Goal: Check status: Check status

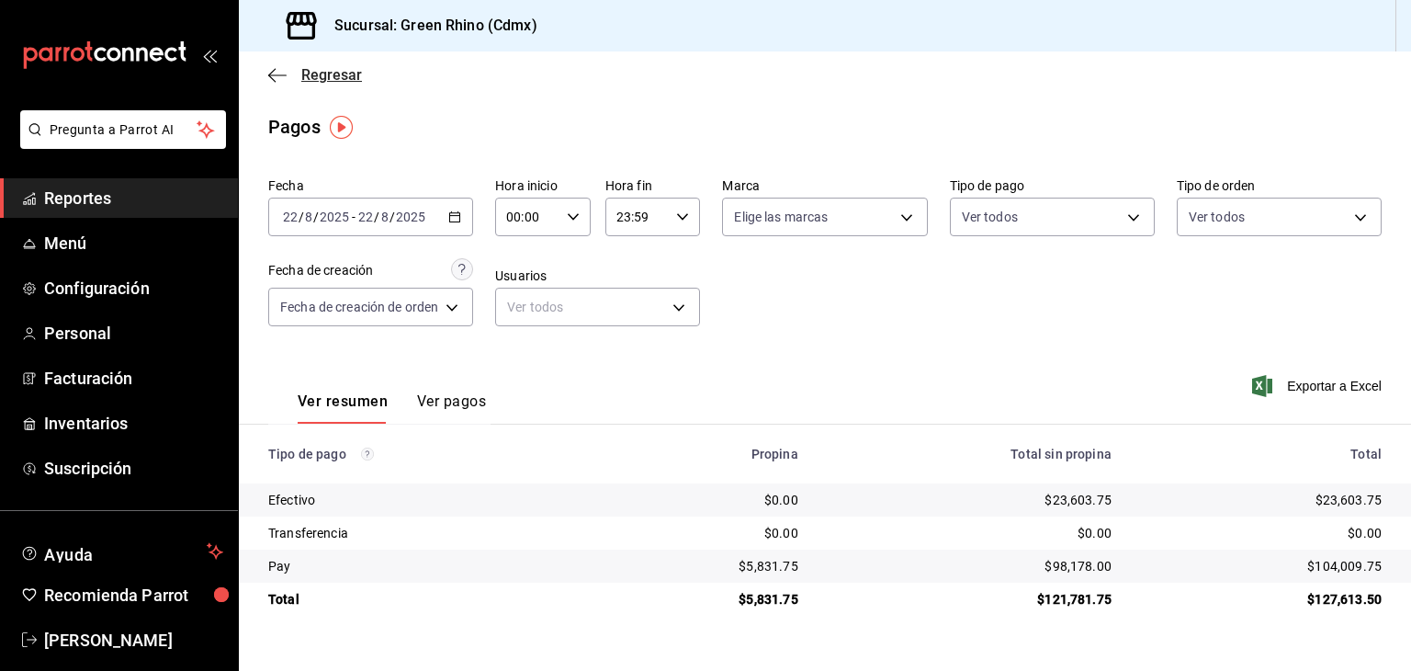
click at [318, 72] on span "Regresar" at bounding box center [331, 74] width 61 height 17
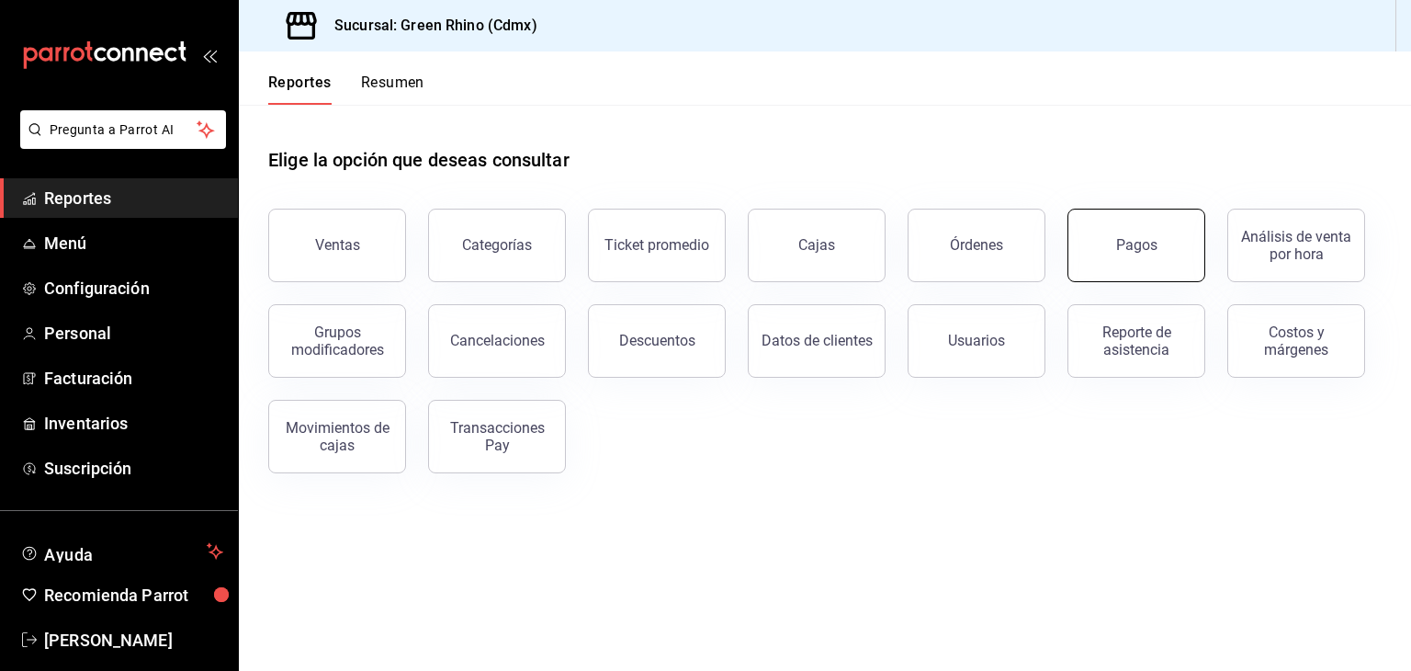
click at [1143, 222] on button "Pagos" at bounding box center [1137, 246] width 138 height 74
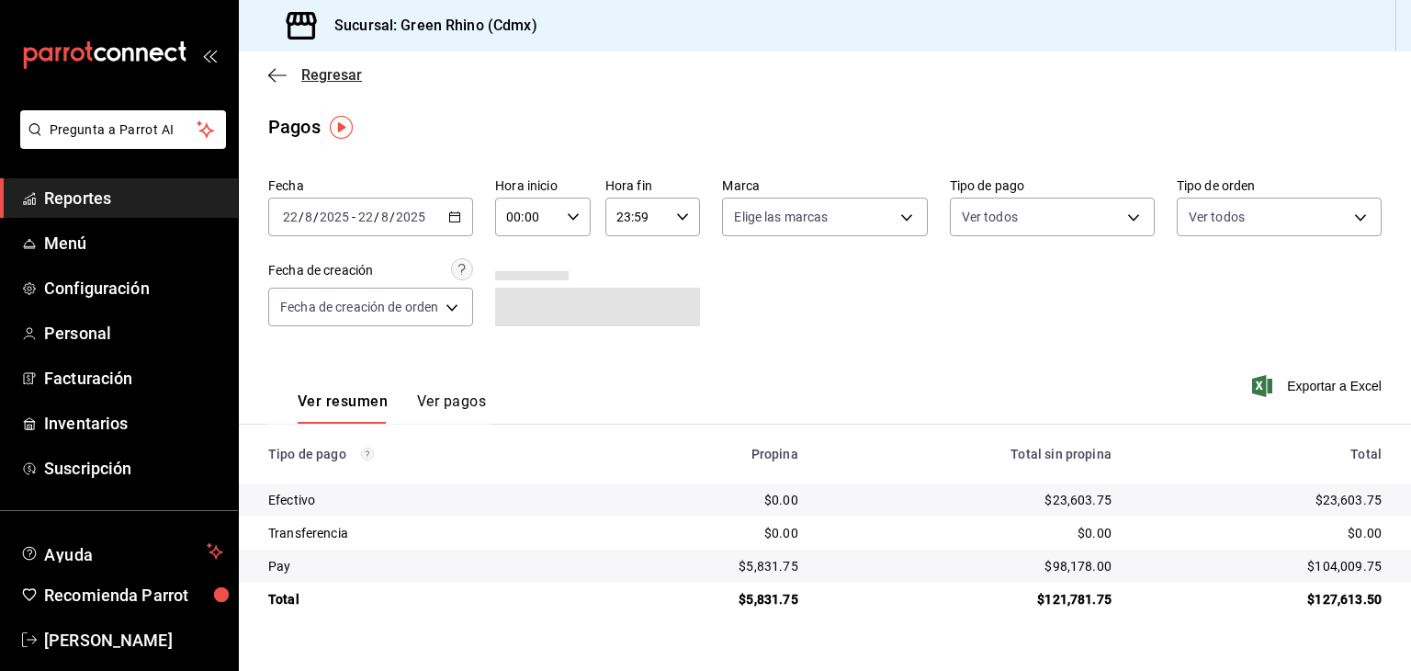
click at [325, 76] on span "Regresar" at bounding box center [331, 74] width 61 height 17
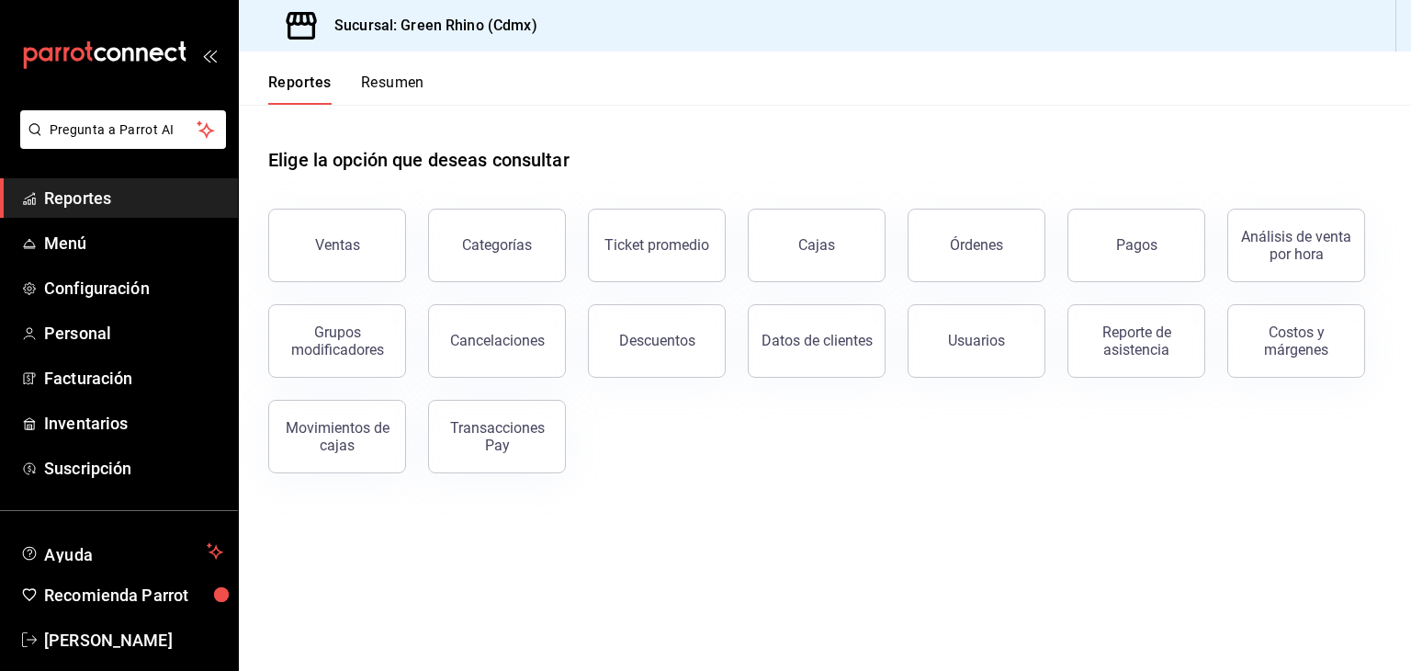
click at [385, 93] on button "Resumen" at bounding box center [392, 89] width 63 height 31
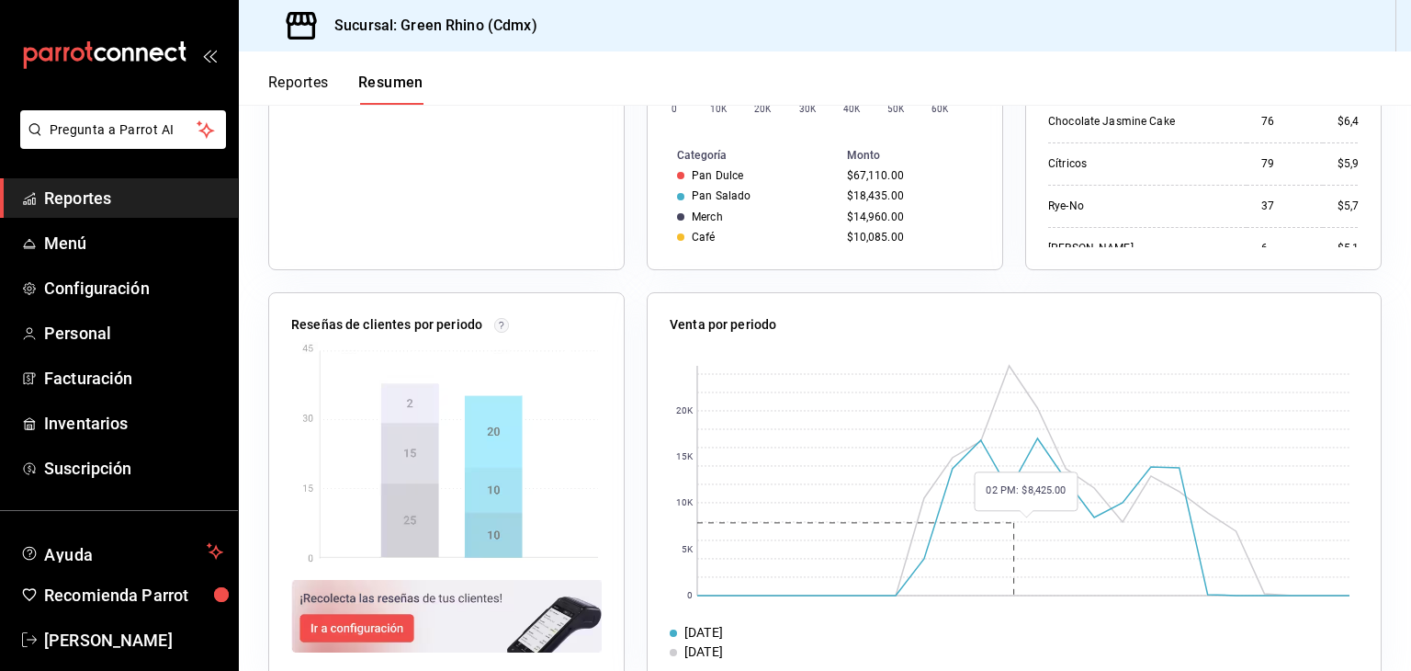
scroll to position [588, 0]
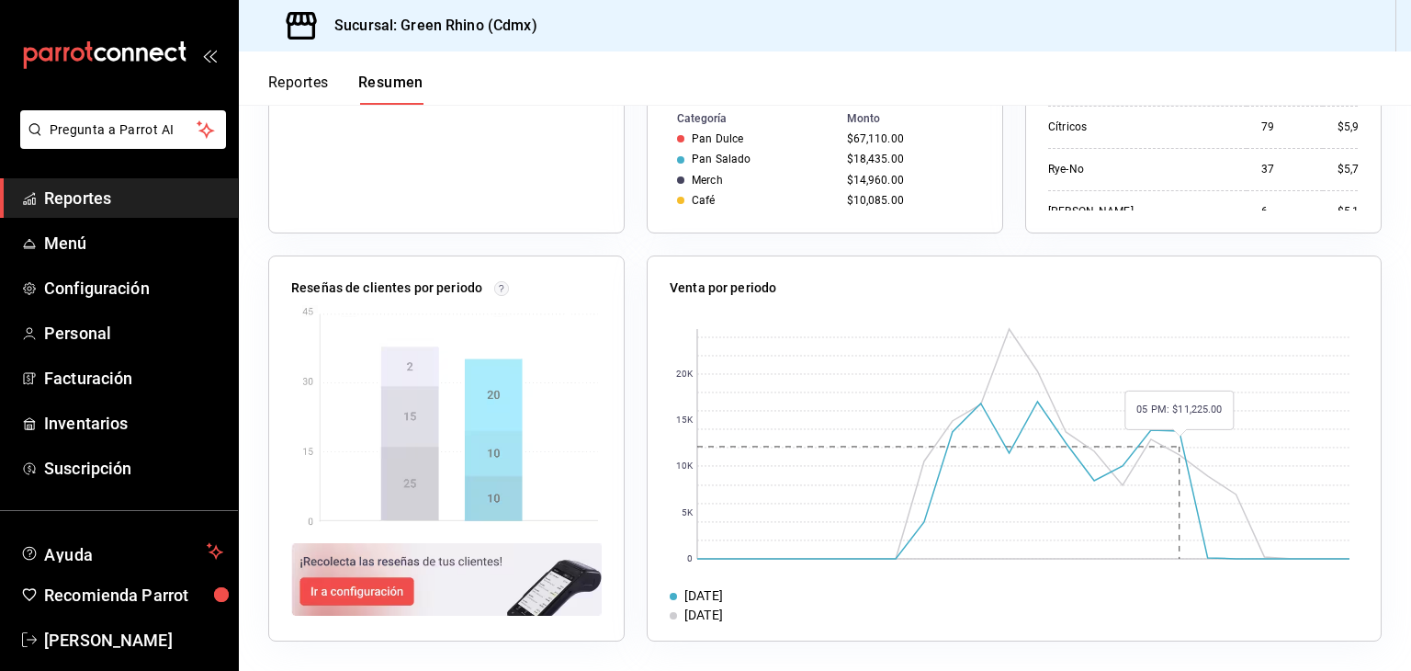
click at [1179, 446] on rect at bounding box center [1023, 444] width 652 height 230
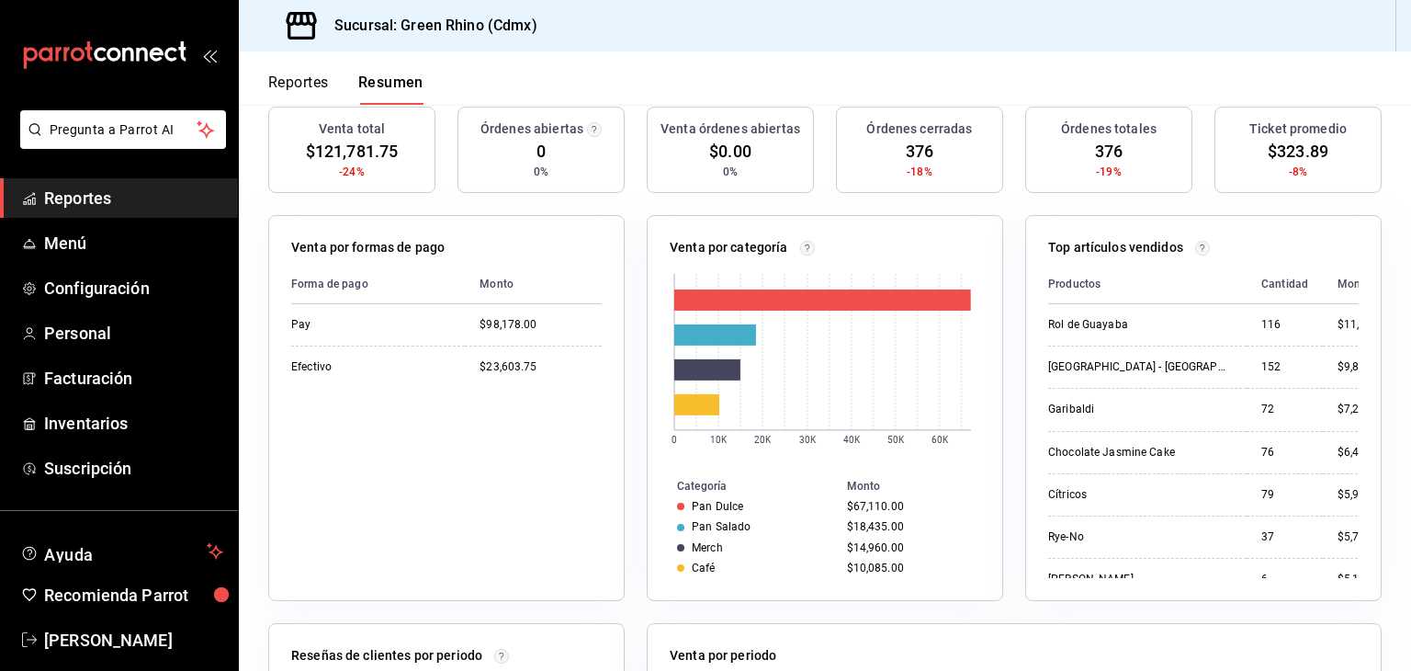
scroll to position [0, 0]
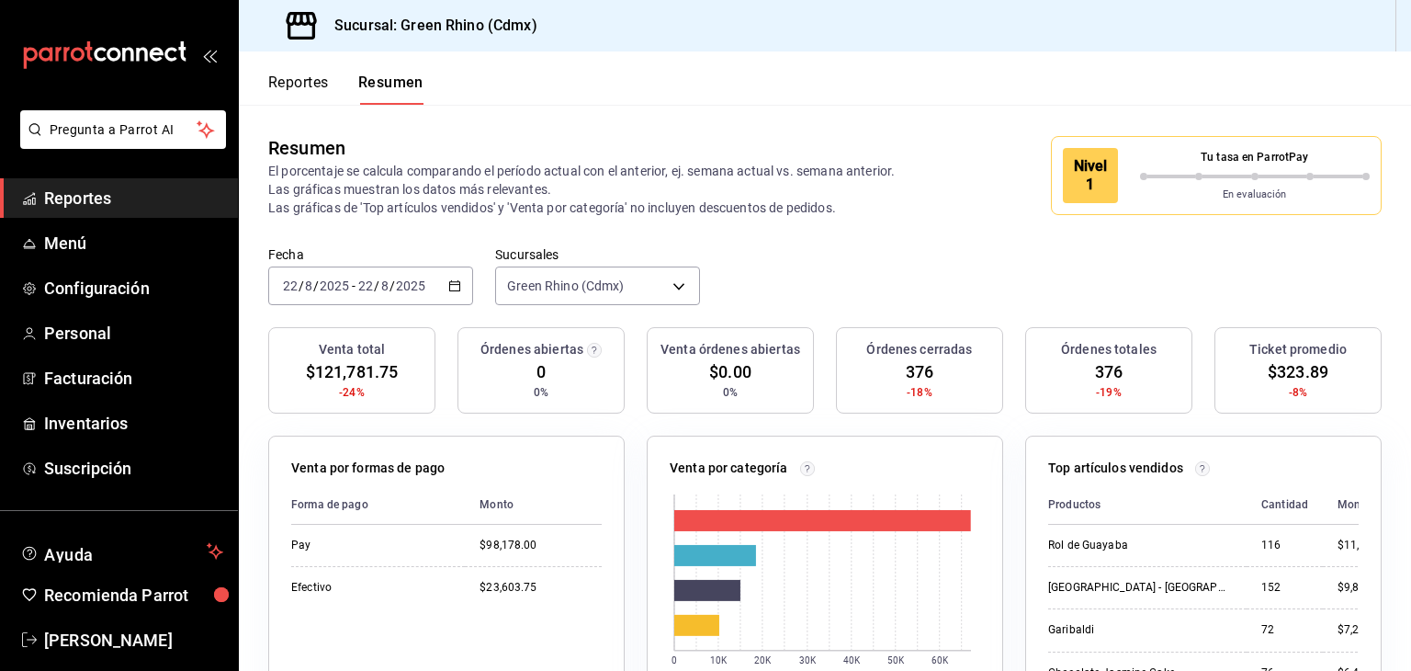
click at [1095, 167] on div "Nivel 1" at bounding box center [1090, 175] width 55 height 55
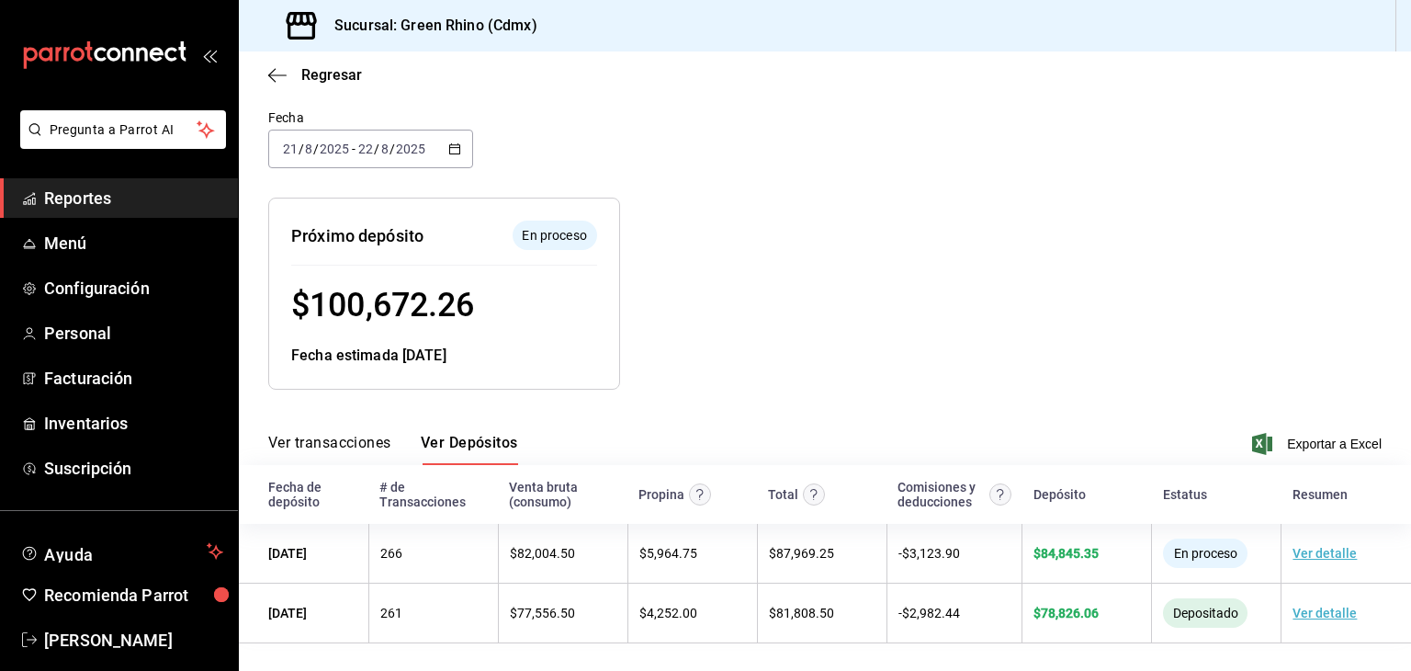
scroll to position [109, 0]
click at [345, 82] on span "Regresar" at bounding box center [331, 74] width 61 height 17
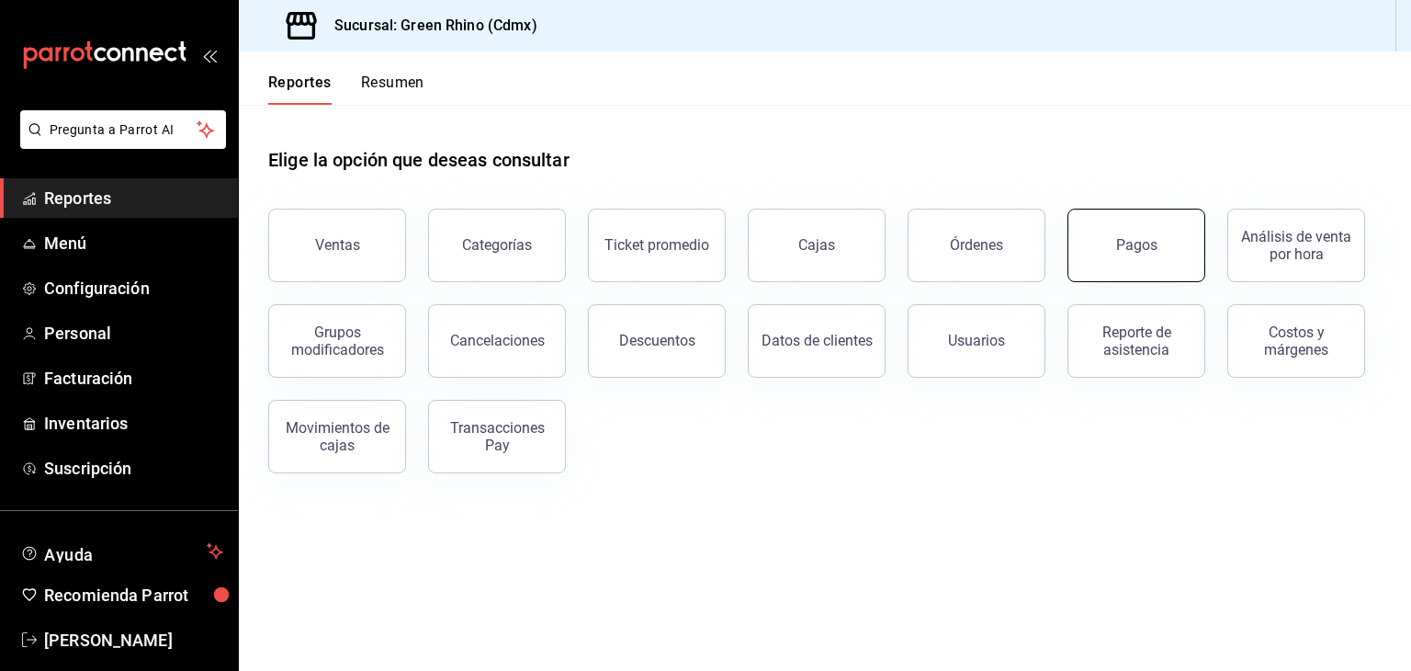
click at [1155, 249] on div "Pagos" at bounding box center [1136, 244] width 41 height 17
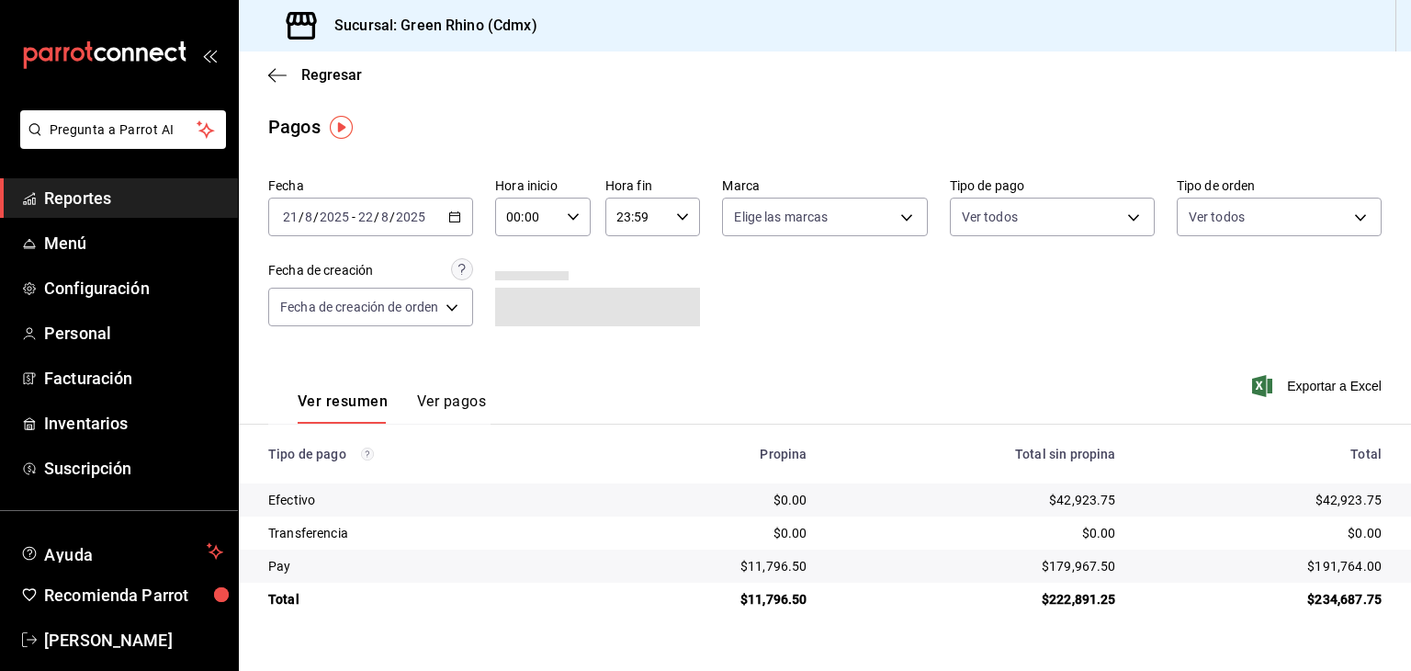
click at [368, 218] on input "22" at bounding box center [365, 216] width 17 height 15
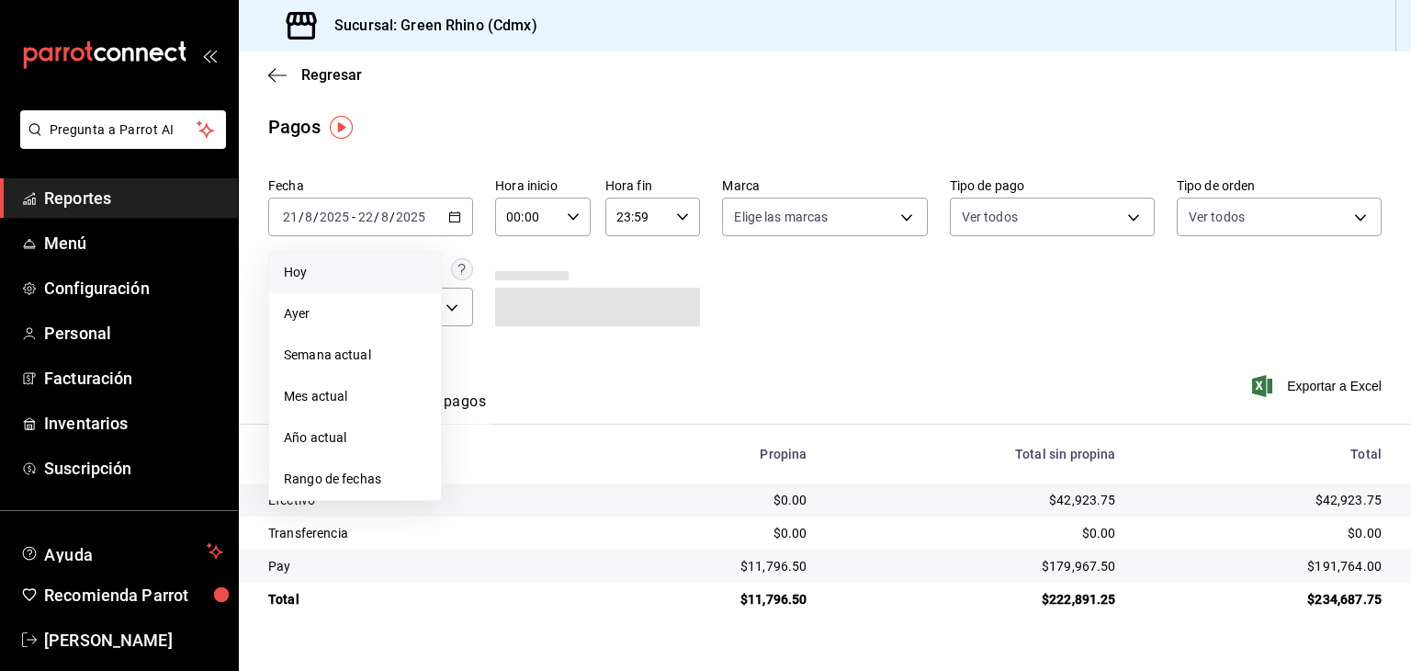
click at [351, 263] on span "Hoy" at bounding box center [355, 272] width 142 height 19
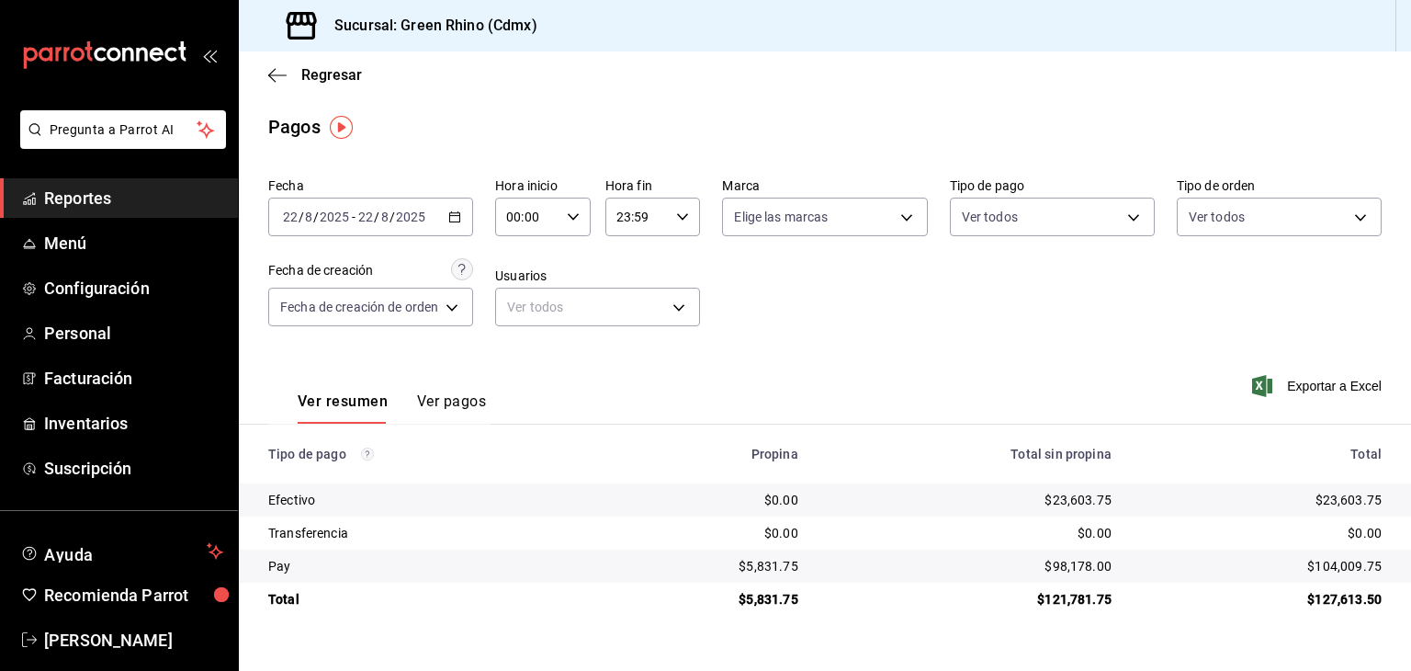
click at [426, 207] on div "[DATE] [DATE] - [DATE] [DATE]" at bounding box center [370, 217] width 205 height 39
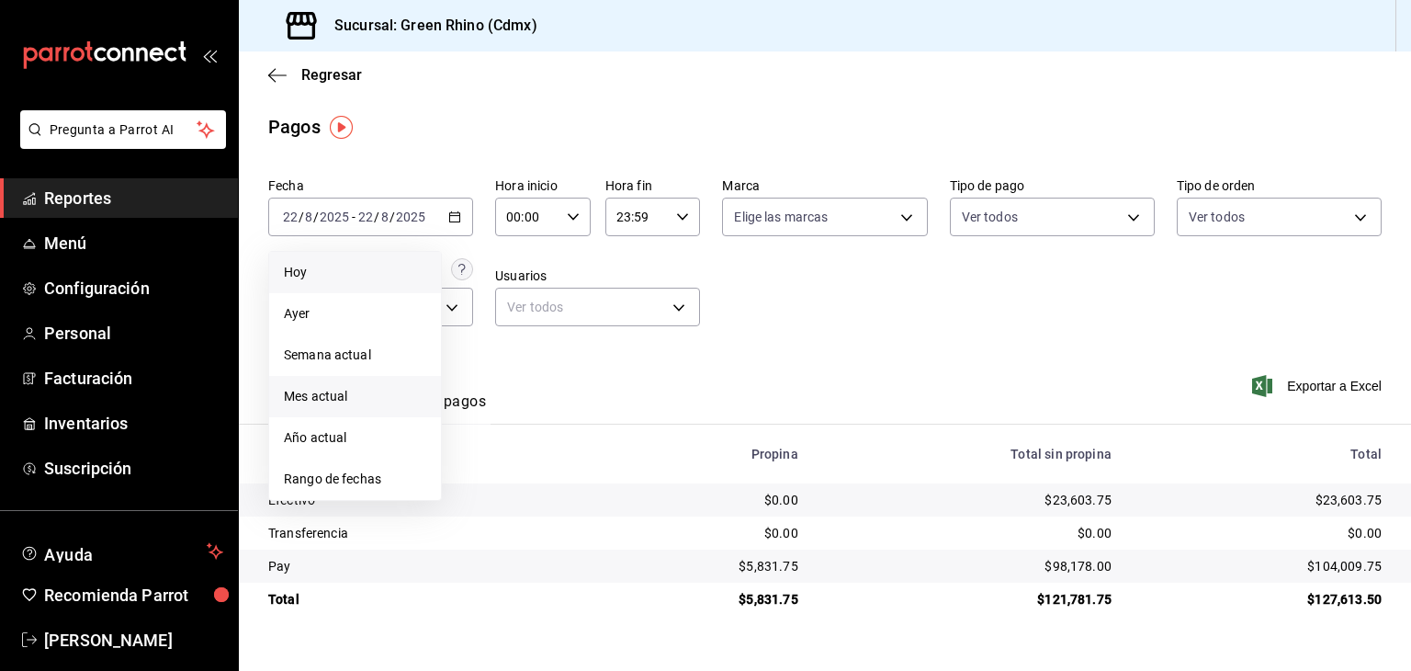
click at [371, 397] on span "Mes actual" at bounding box center [355, 396] width 142 height 19
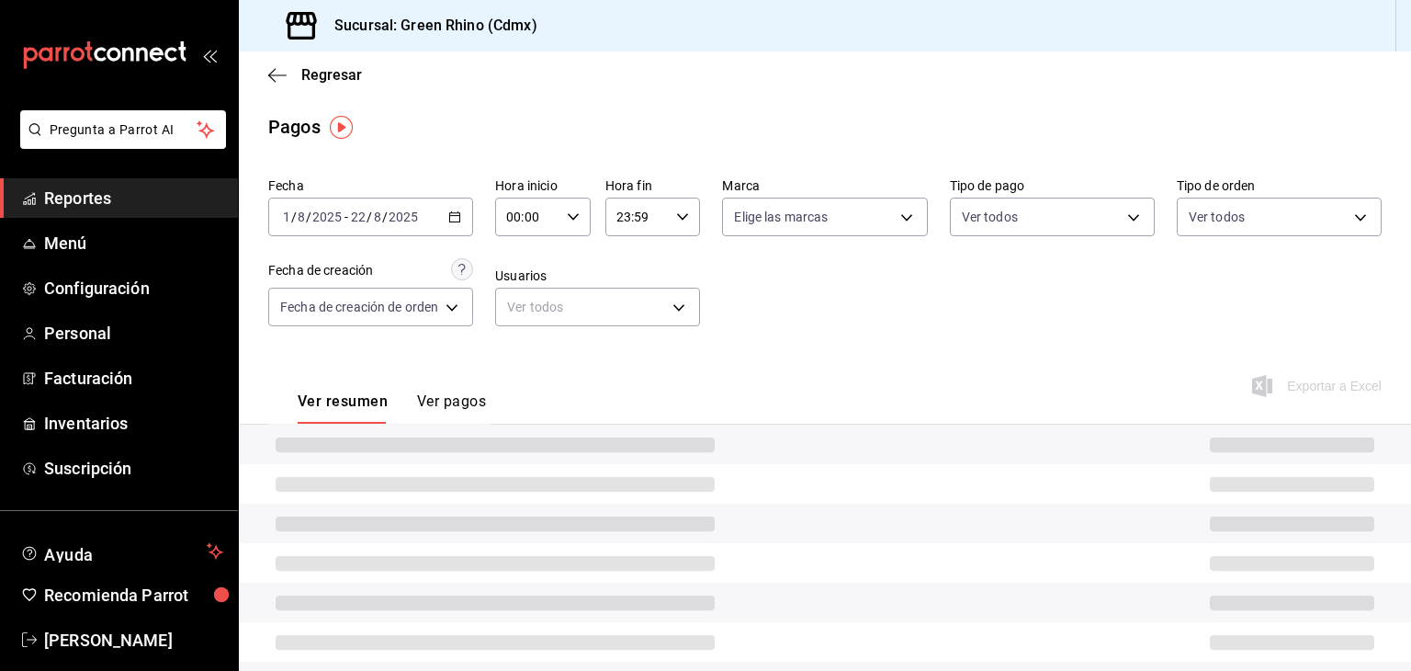
click at [437, 209] on div "[DATE] [DATE] - [DATE] [DATE]" at bounding box center [370, 217] width 205 height 39
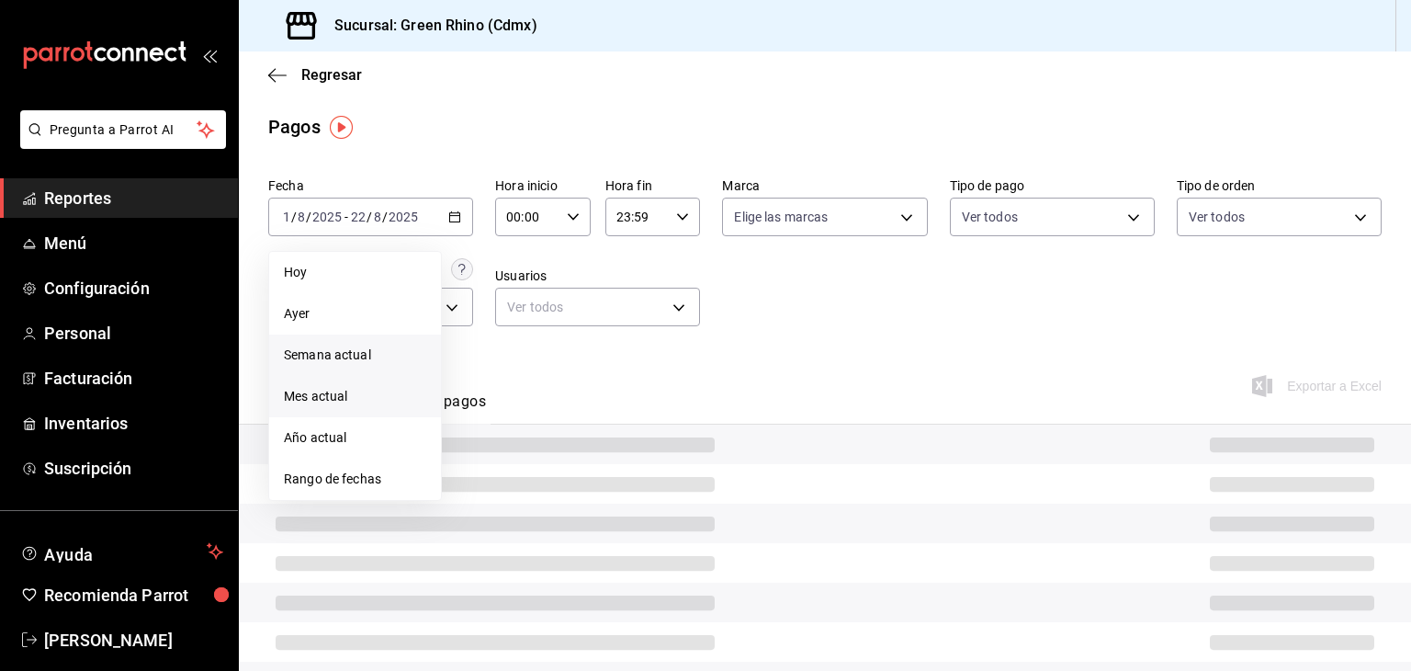
click at [370, 362] on span "Semana actual" at bounding box center [355, 354] width 142 height 19
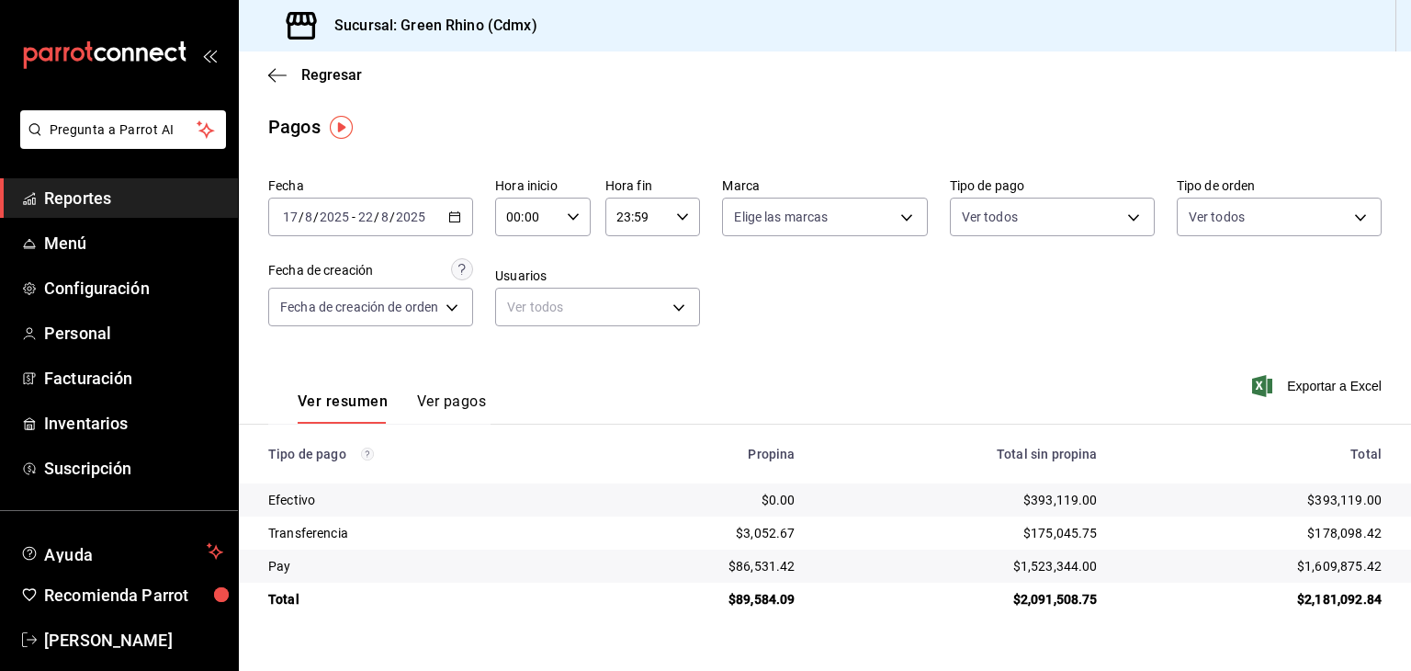
click at [441, 215] on div "[DATE] [DATE] - [DATE] [DATE]" at bounding box center [370, 217] width 205 height 39
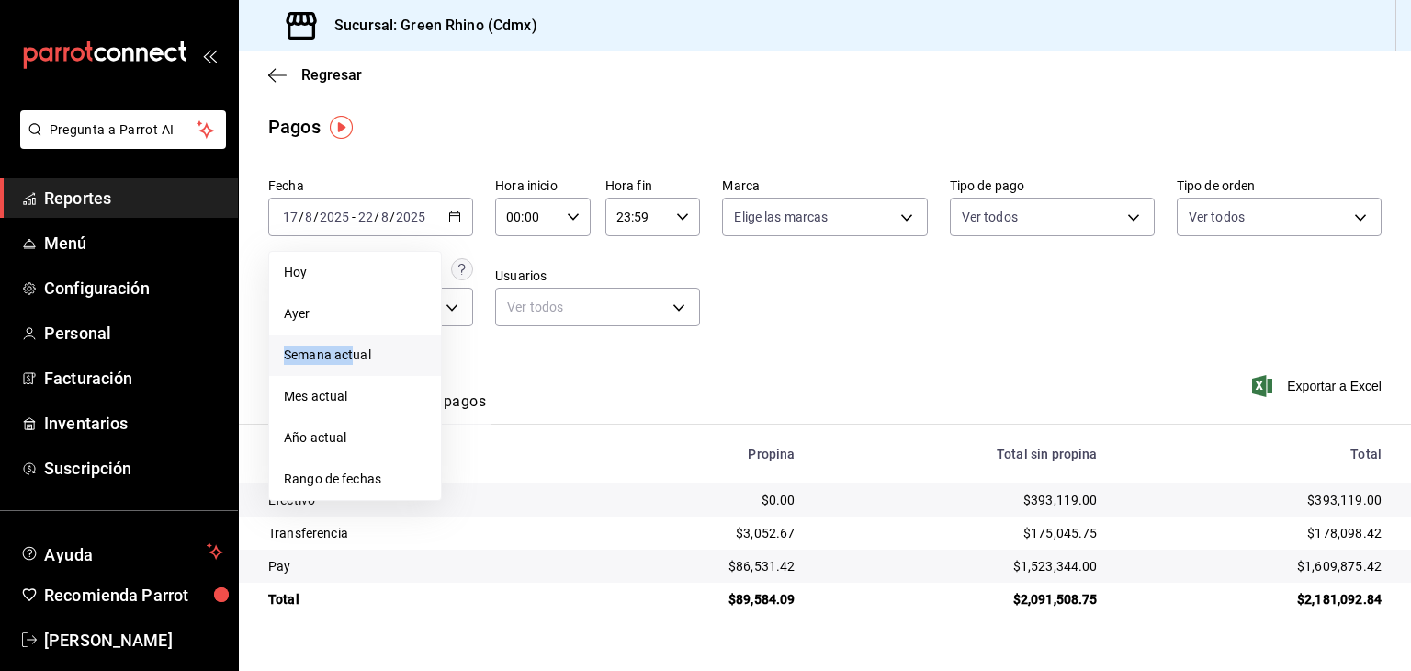
drag, startPoint x: 364, startPoint y: 307, endPoint x: 354, endPoint y: 356, distance: 49.7
click at [354, 356] on ul "[PERSON_NAME] Semana actual Mes actual Año actual Rango de fechas" at bounding box center [355, 376] width 174 height 250
click at [354, 356] on span "Semana actual" at bounding box center [355, 354] width 142 height 19
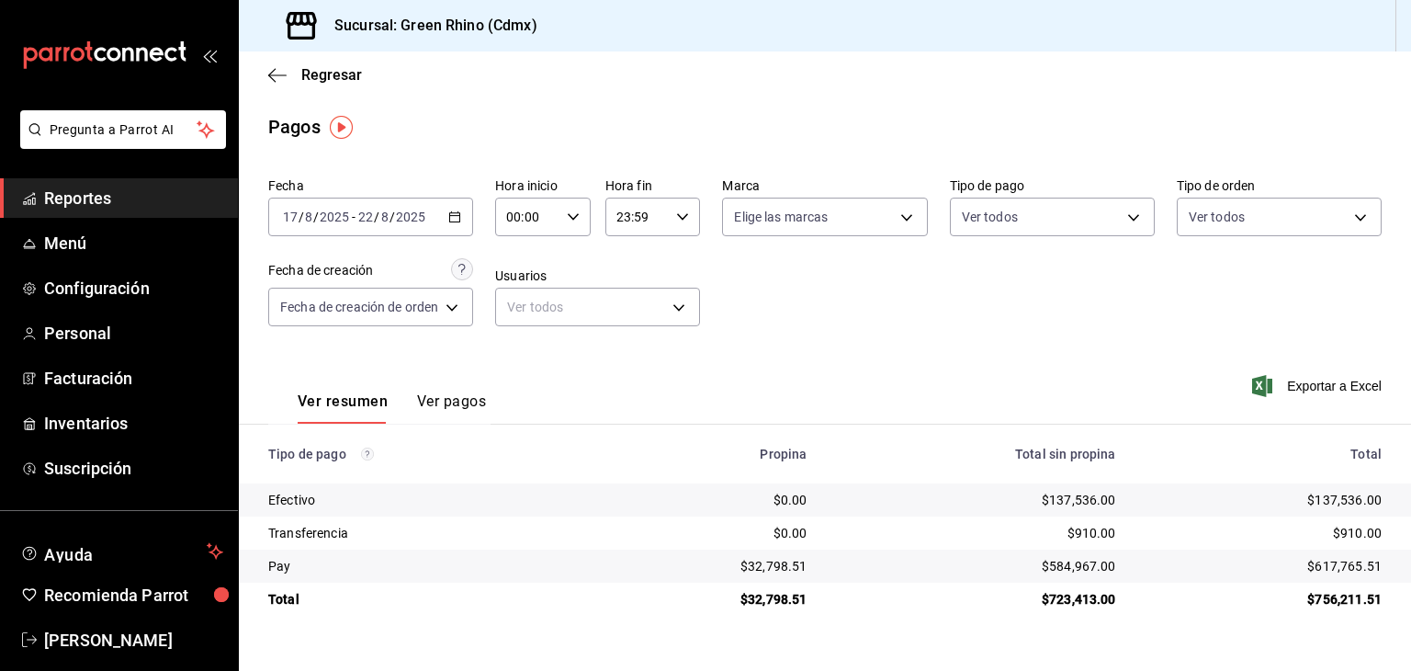
click at [402, 224] on input "2025" at bounding box center [410, 216] width 31 height 15
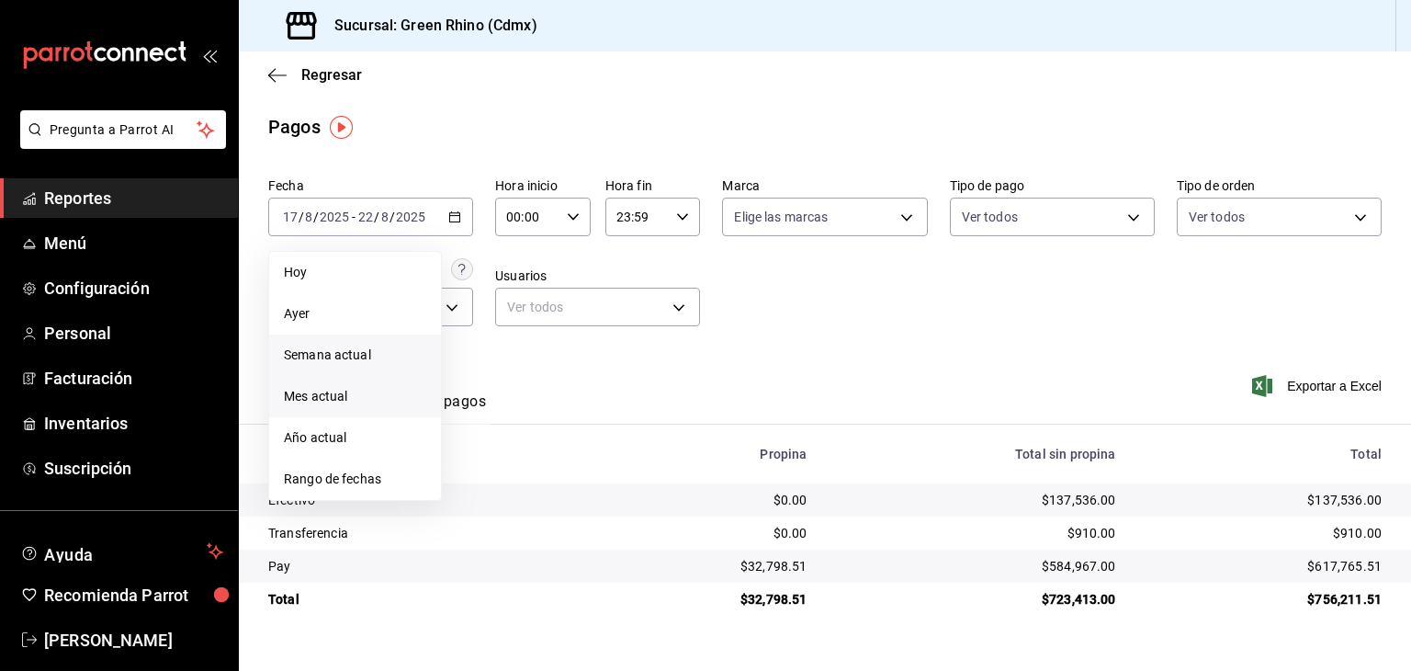
click at [361, 399] on span "Mes actual" at bounding box center [355, 396] width 142 height 19
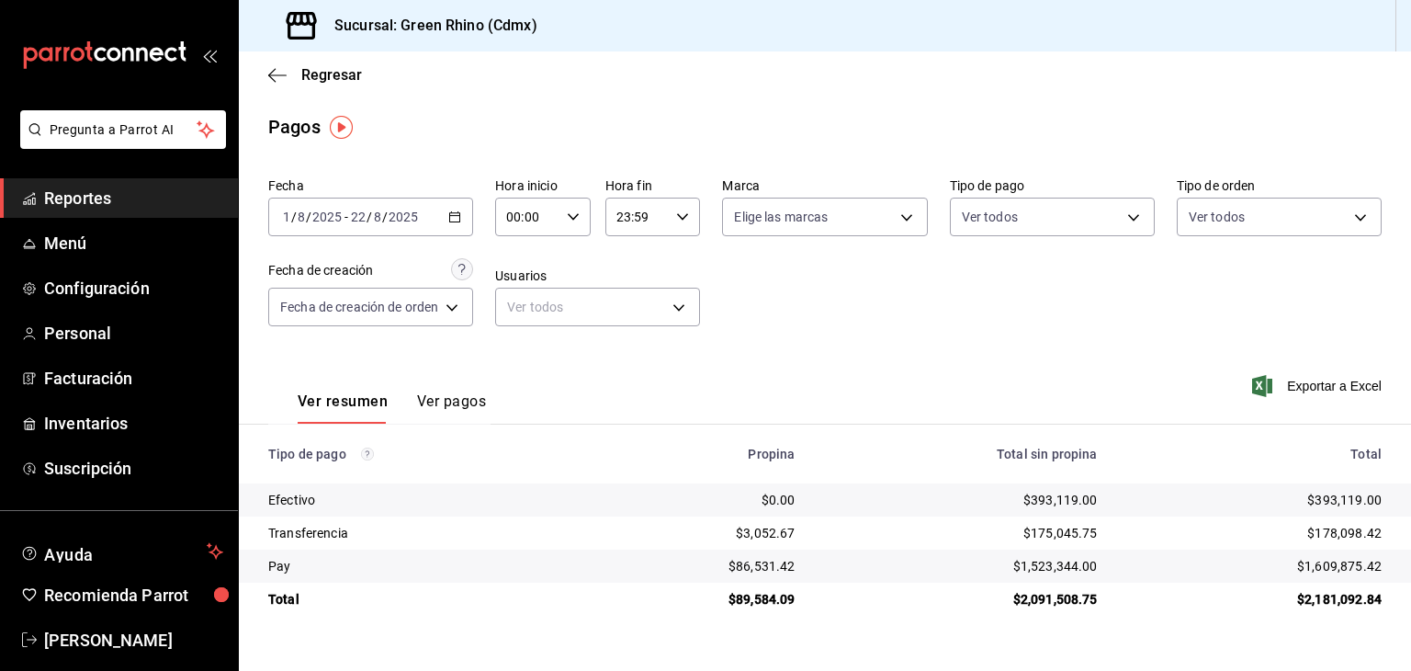
click at [375, 229] on div "[DATE] [DATE] - [DATE] [DATE]" at bounding box center [370, 217] width 205 height 39
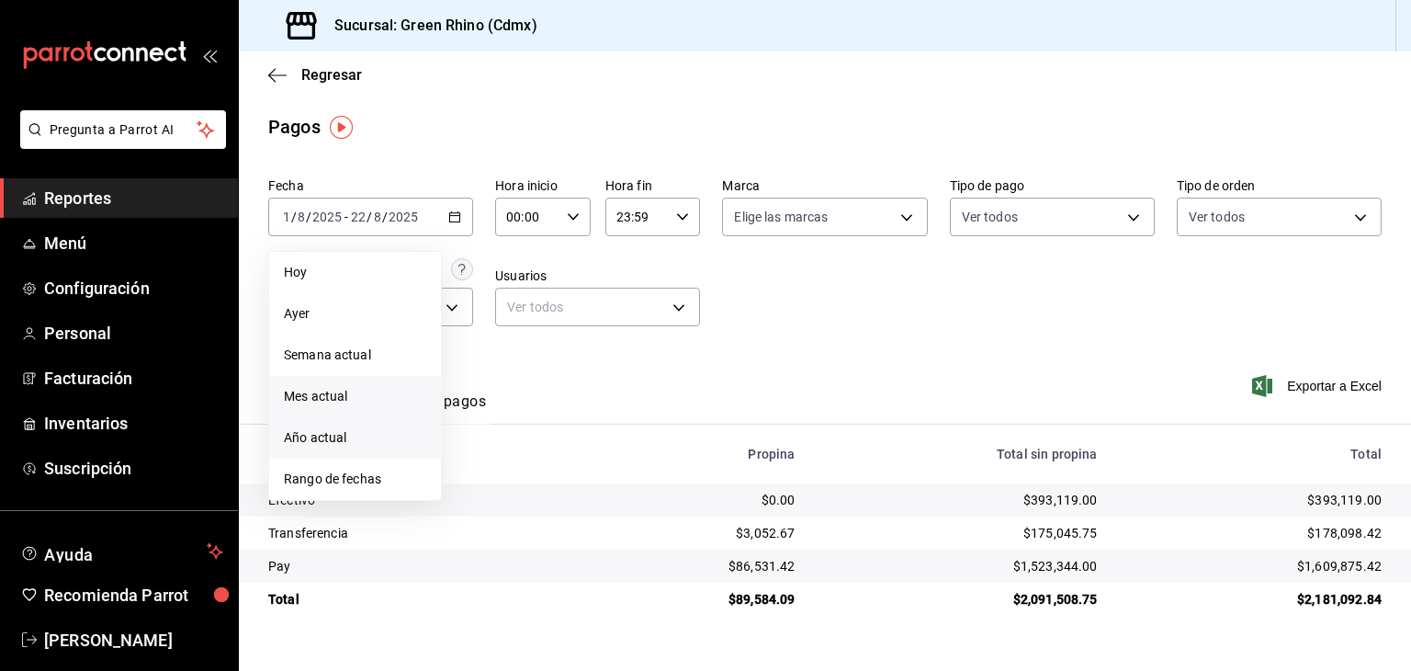
click at [375, 435] on span "Año actual" at bounding box center [355, 437] width 142 height 19
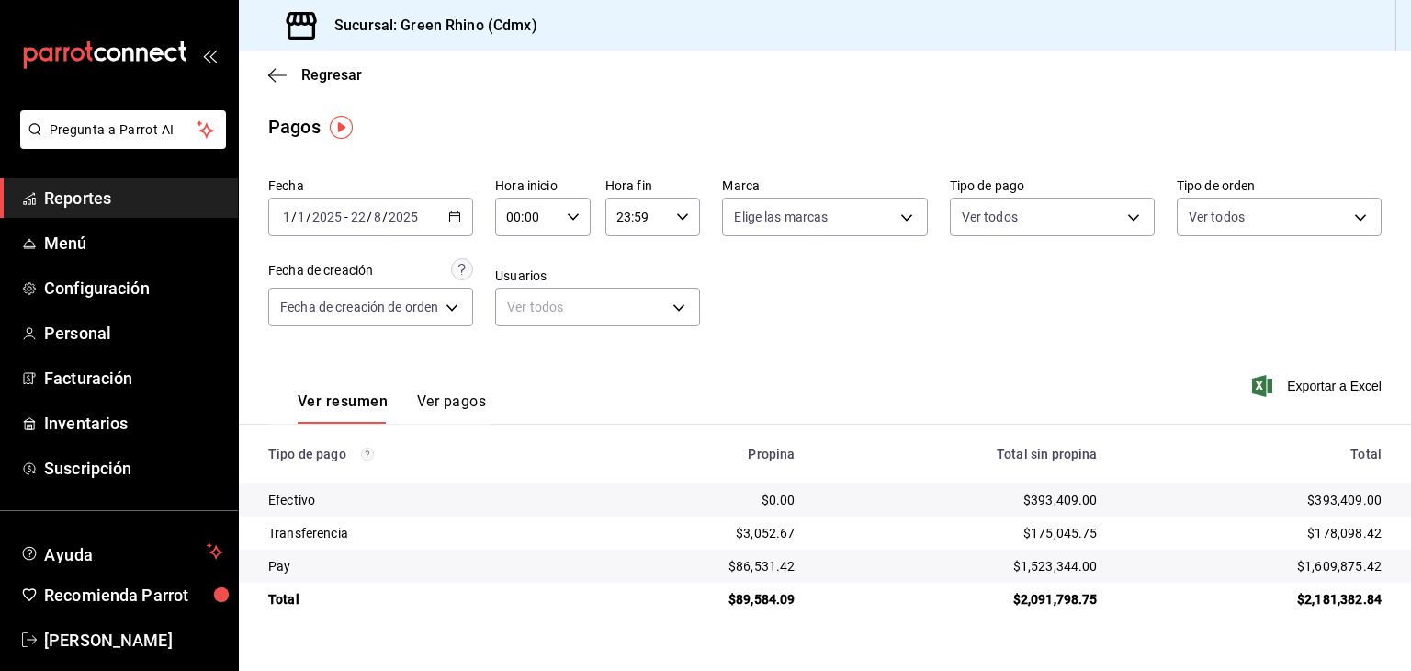
click at [322, 214] on input "2025" at bounding box center [326, 216] width 31 height 15
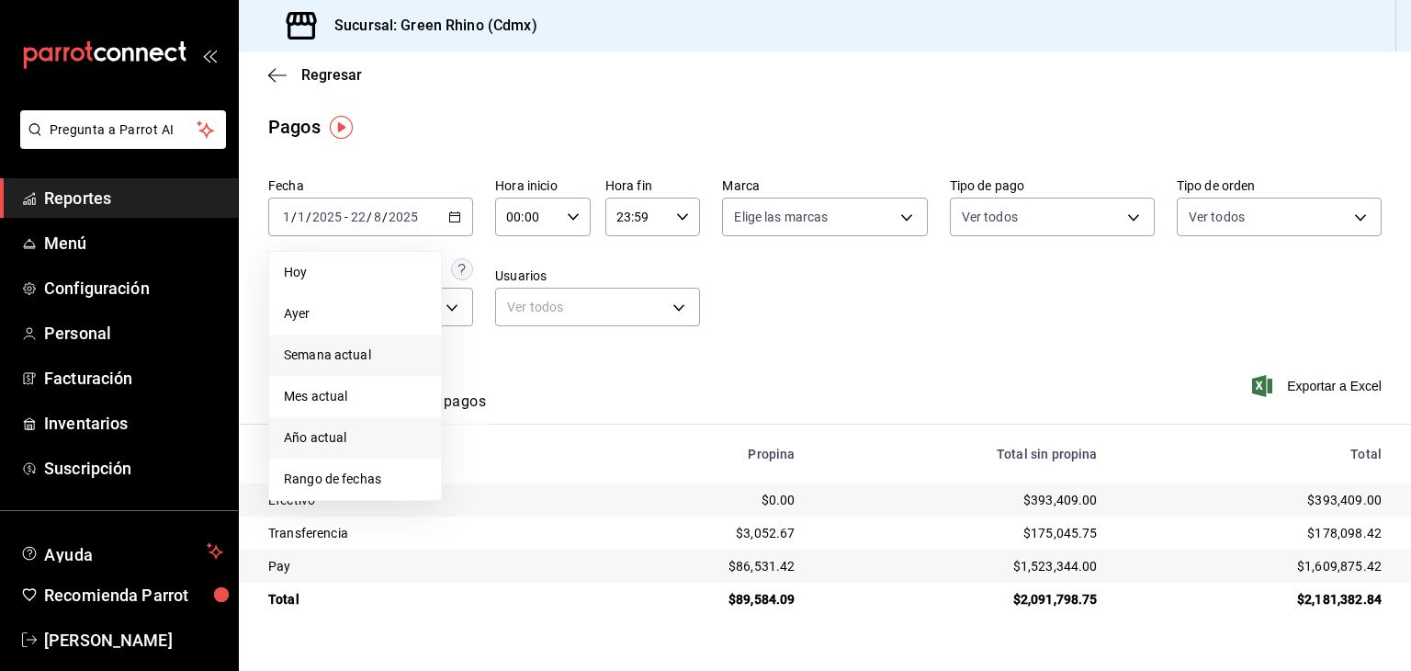
click at [375, 348] on span "Semana actual" at bounding box center [355, 354] width 142 height 19
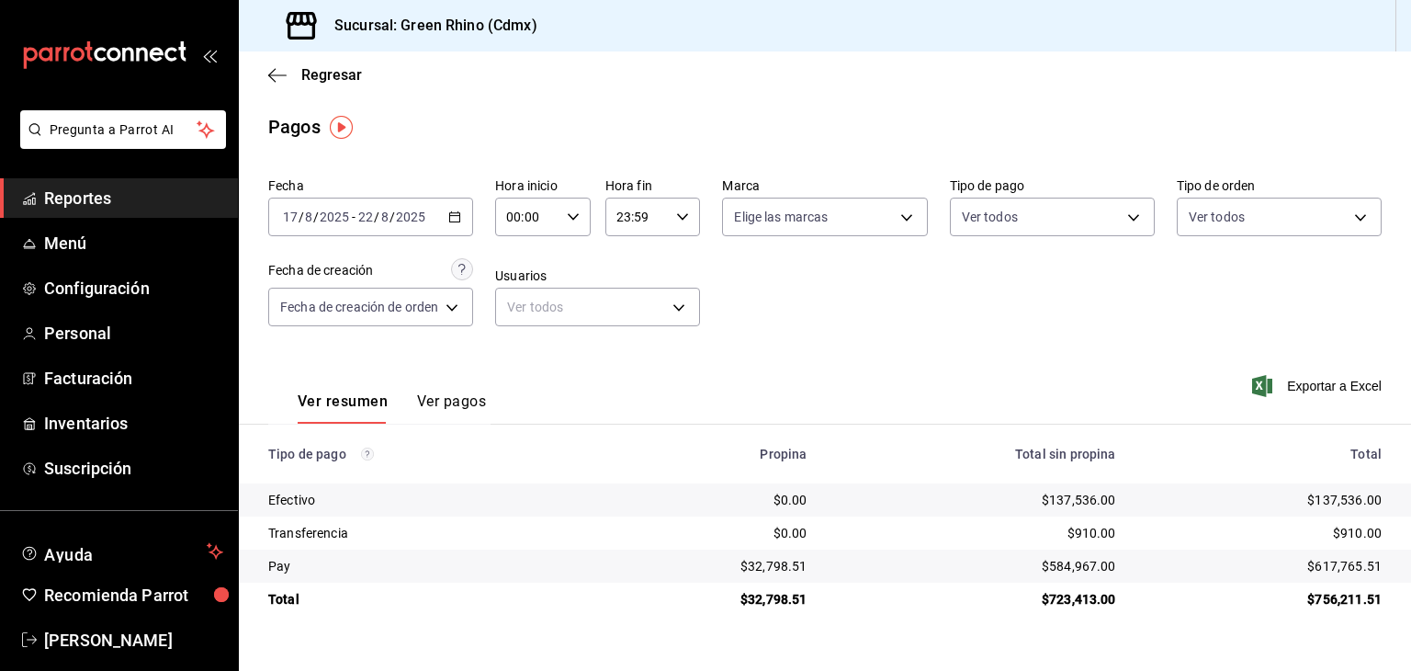
click at [370, 218] on input "22" at bounding box center [365, 216] width 17 height 15
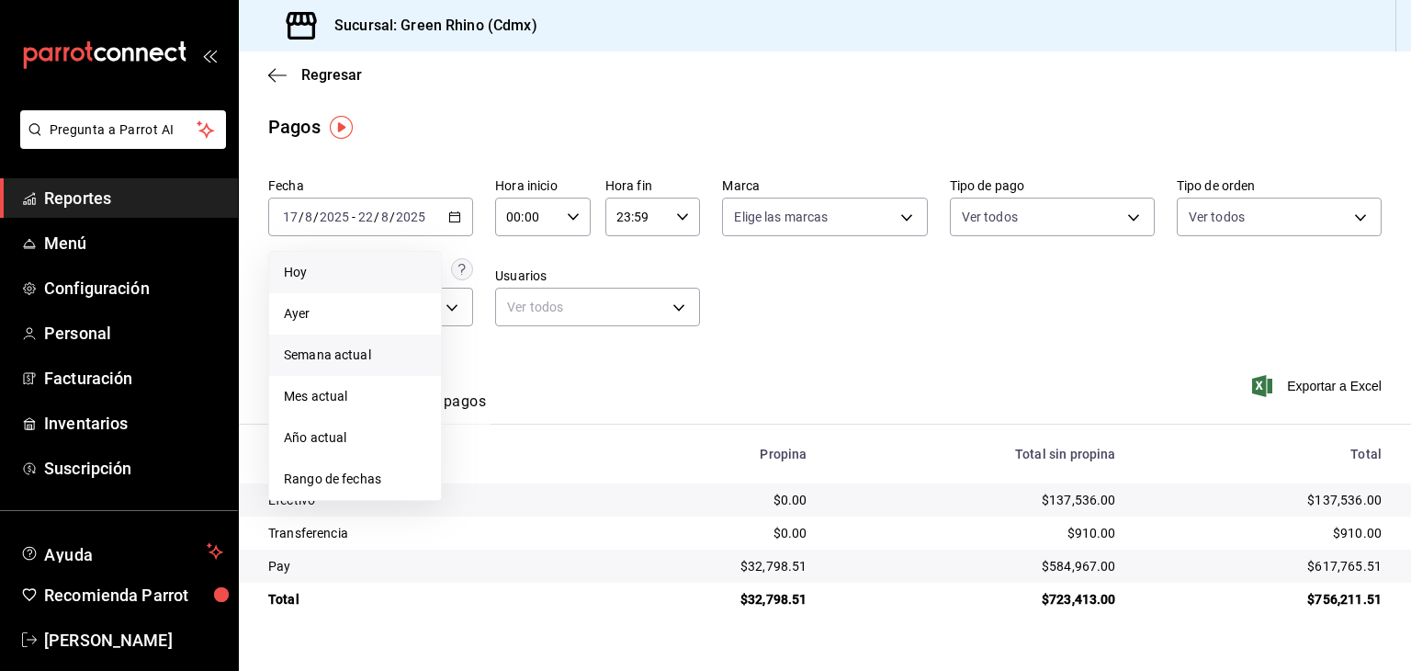
click at [370, 274] on span "Hoy" at bounding box center [355, 272] width 142 height 19
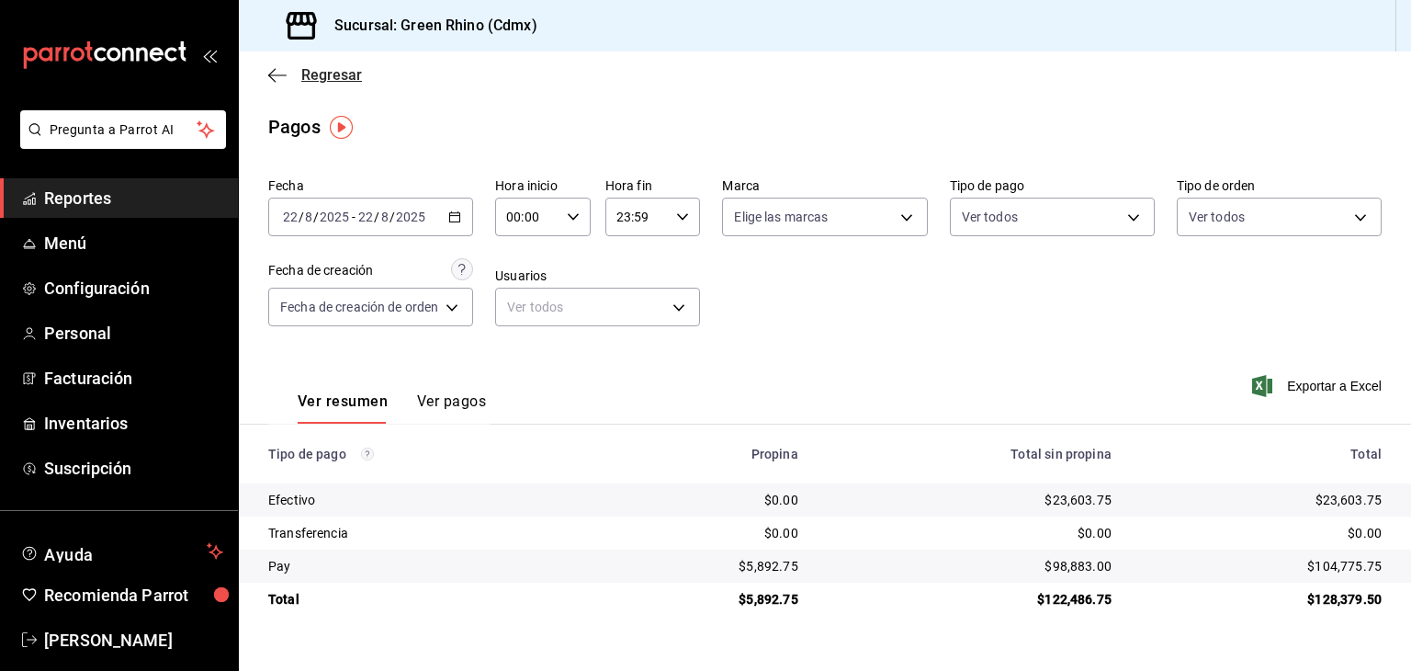
click at [285, 83] on span "Regresar" at bounding box center [315, 74] width 94 height 17
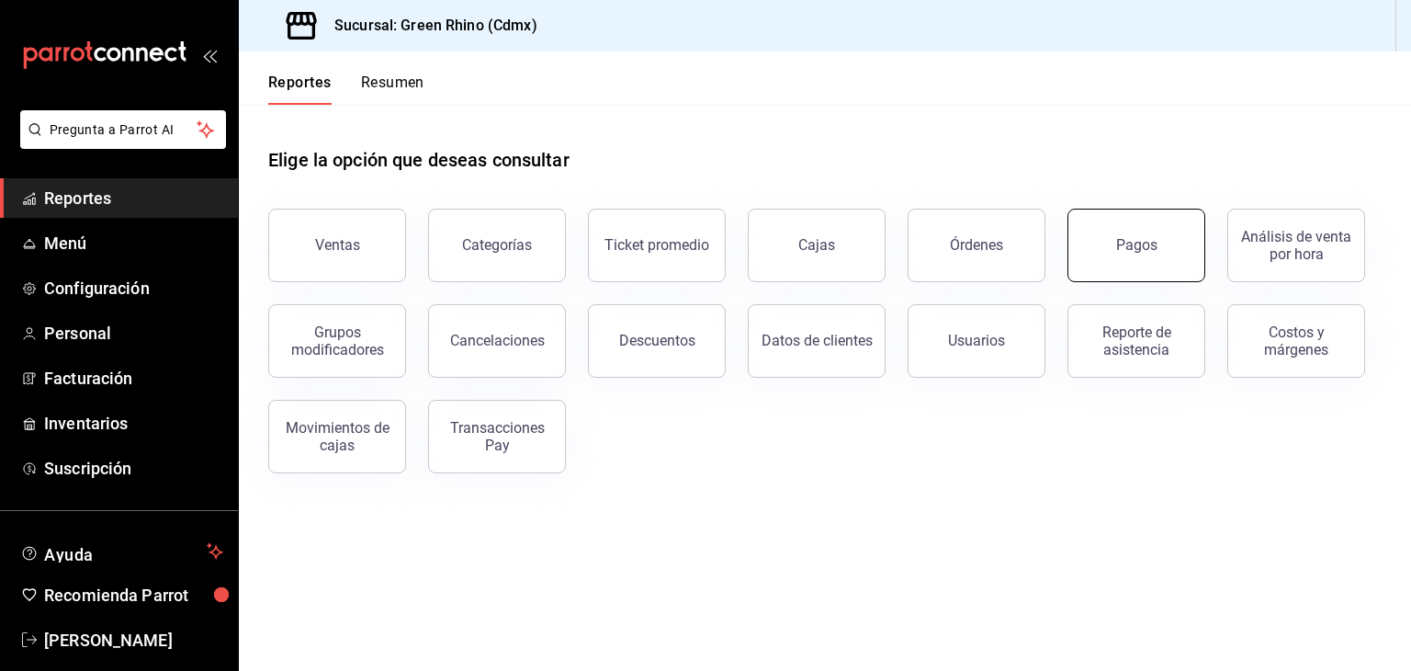
click at [1135, 232] on button "Pagos" at bounding box center [1137, 246] width 138 height 74
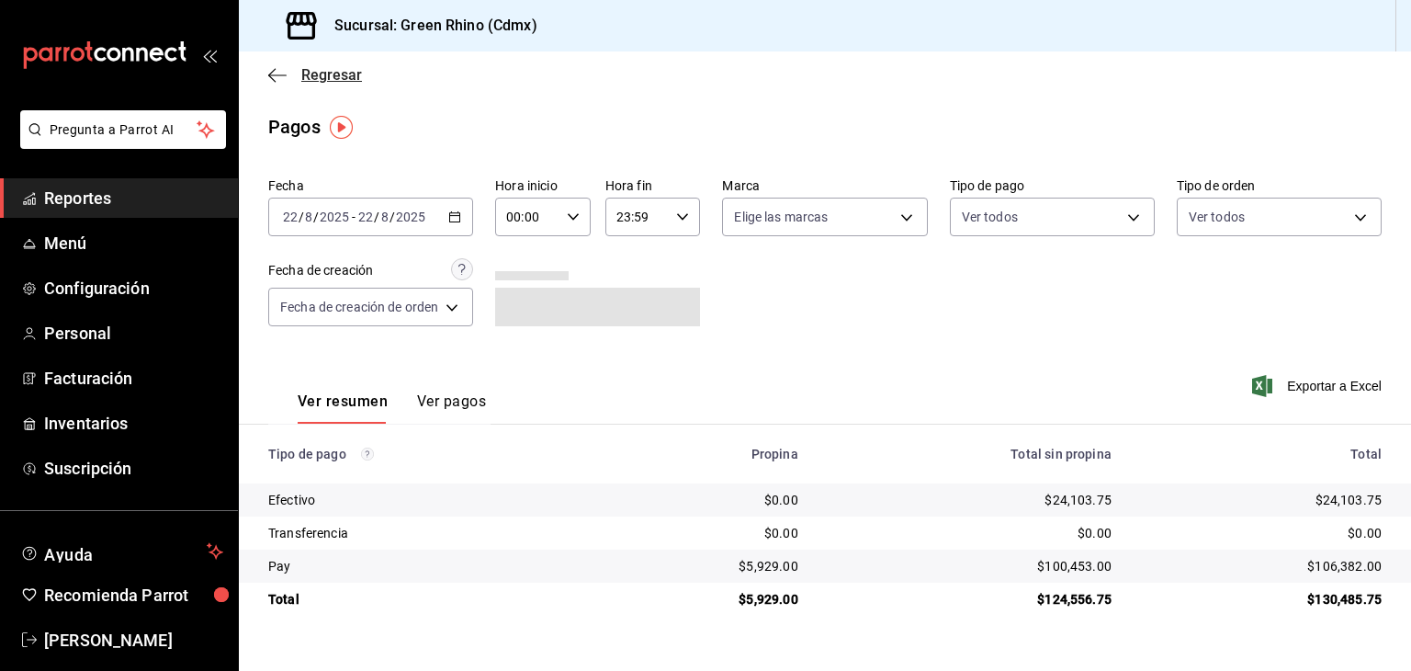
click at [317, 76] on span "Regresar" at bounding box center [331, 74] width 61 height 17
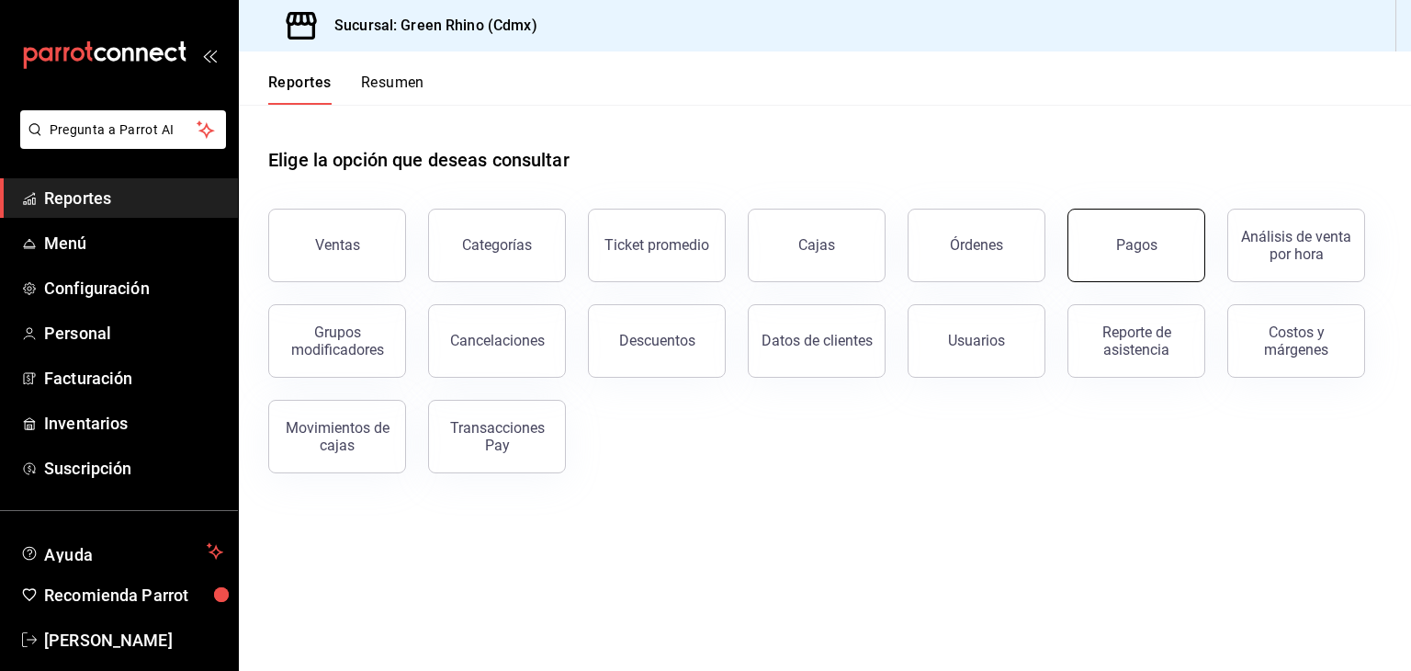
click at [1136, 212] on button "Pagos" at bounding box center [1137, 246] width 138 height 74
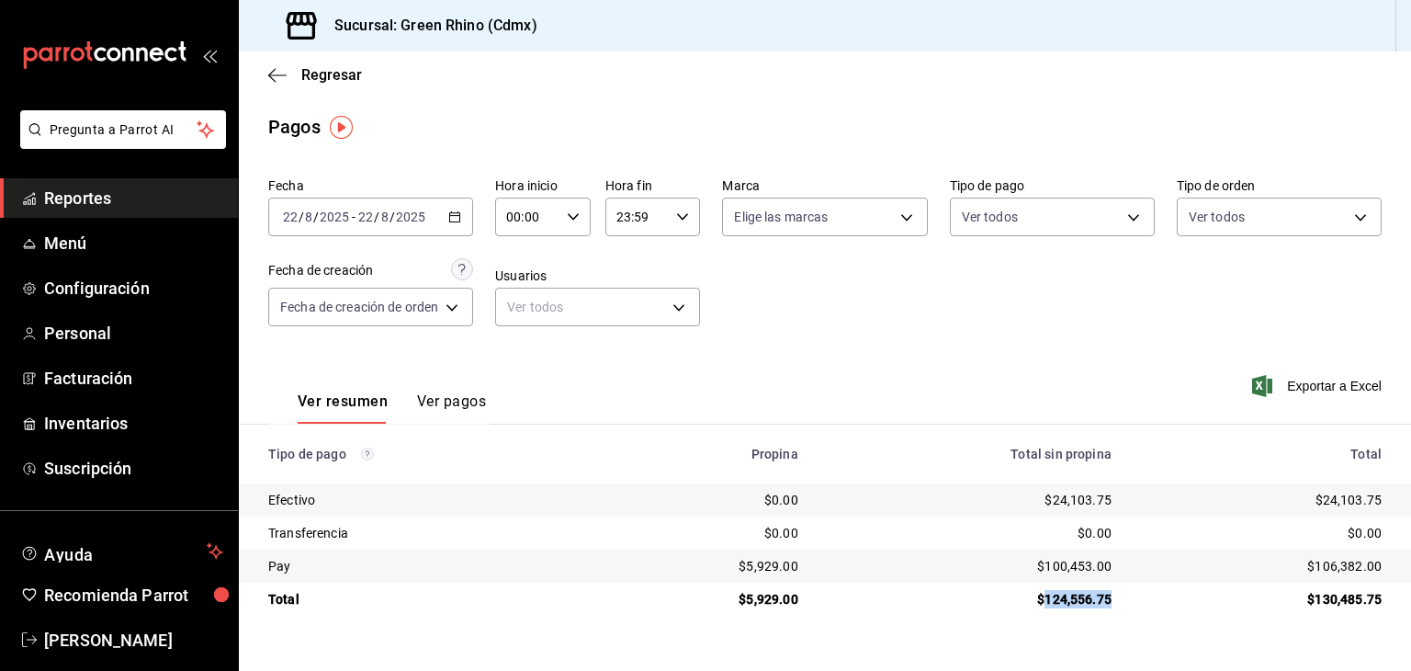
drag, startPoint x: 1045, startPoint y: 596, endPoint x: 1117, endPoint y: 599, distance: 72.6
click at [1117, 599] on td "$124,556.75" at bounding box center [969, 599] width 313 height 33
click at [1093, 595] on div "$124,556.75" at bounding box center [970, 599] width 284 height 18
click at [1048, 606] on div "$124,556.75" at bounding box center [970, 599] width 284 height 18
drag, startPoint x: 1044, startPoint y: 593, endPoint x: 1121, endPoint y: 602, distance: 77.7
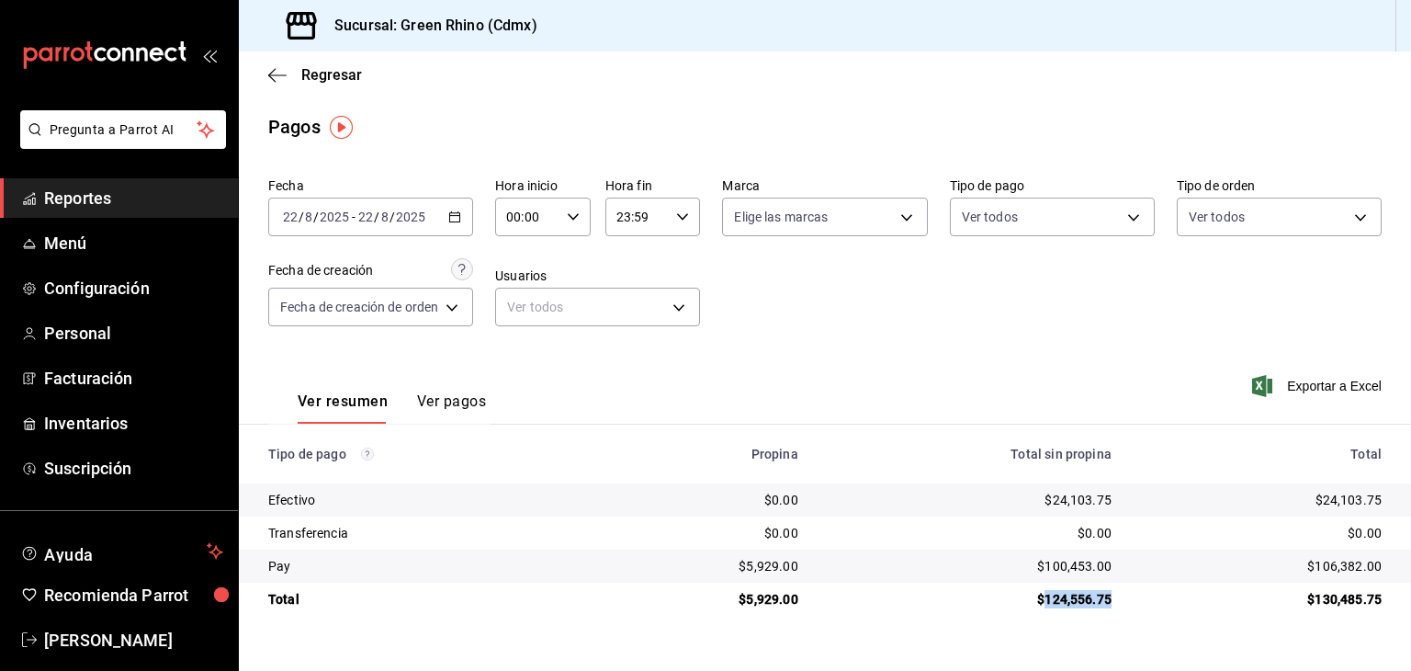
click at [1121, 602] on td "$124,556.75" at bounding box center [969, 599] width 313 height 33
click at [1090, 600] on div "$124,556.75" at bounding box center [970, 599] width 284 height 18
drag, startPoint x: 1323, startPoint y: 564, endPoint x: 1332, endPoint y: 565, distance: 9.2
click at [1332, 565] on div "$106,382.00" at bounding box center [1261, 566] width 241 height 18
click at [1335, 565] on div "$106,382.00" at bounding box center [1261, 566] width 241 height 18
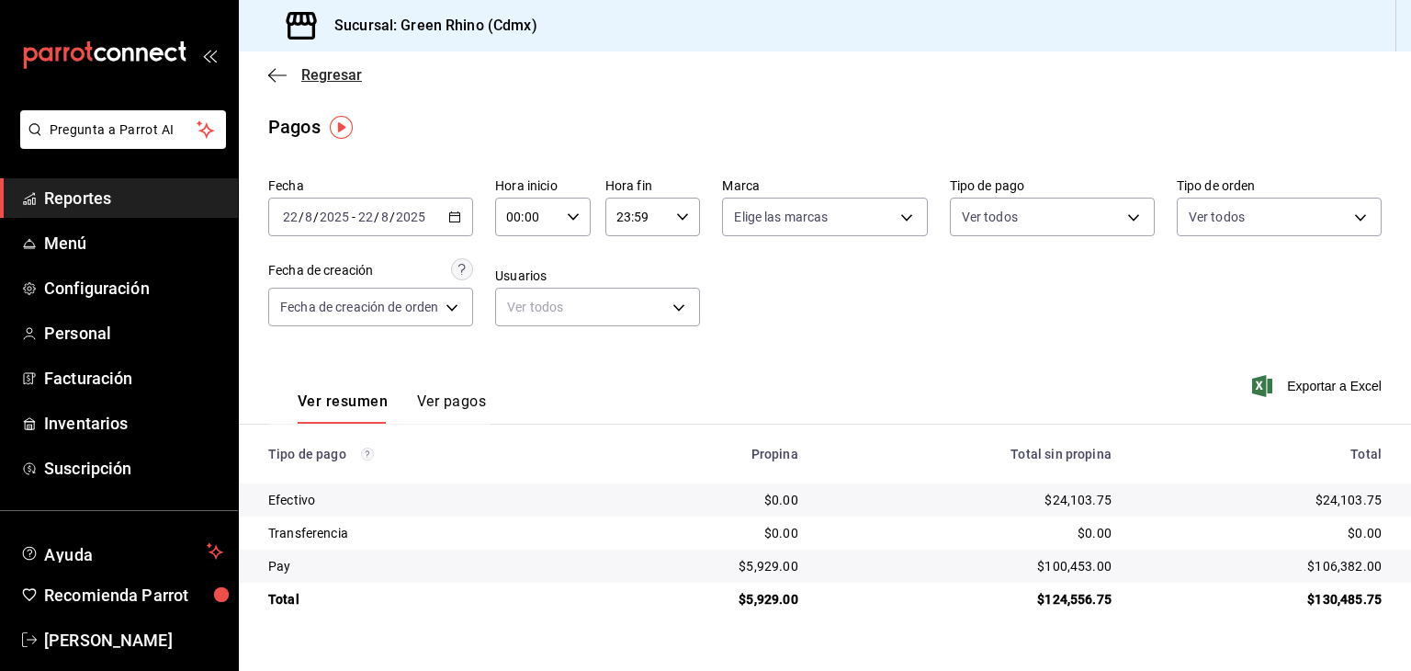
click at [290, 71] on span "Regresar" at bounding box center [315, 74] width 94 height 17
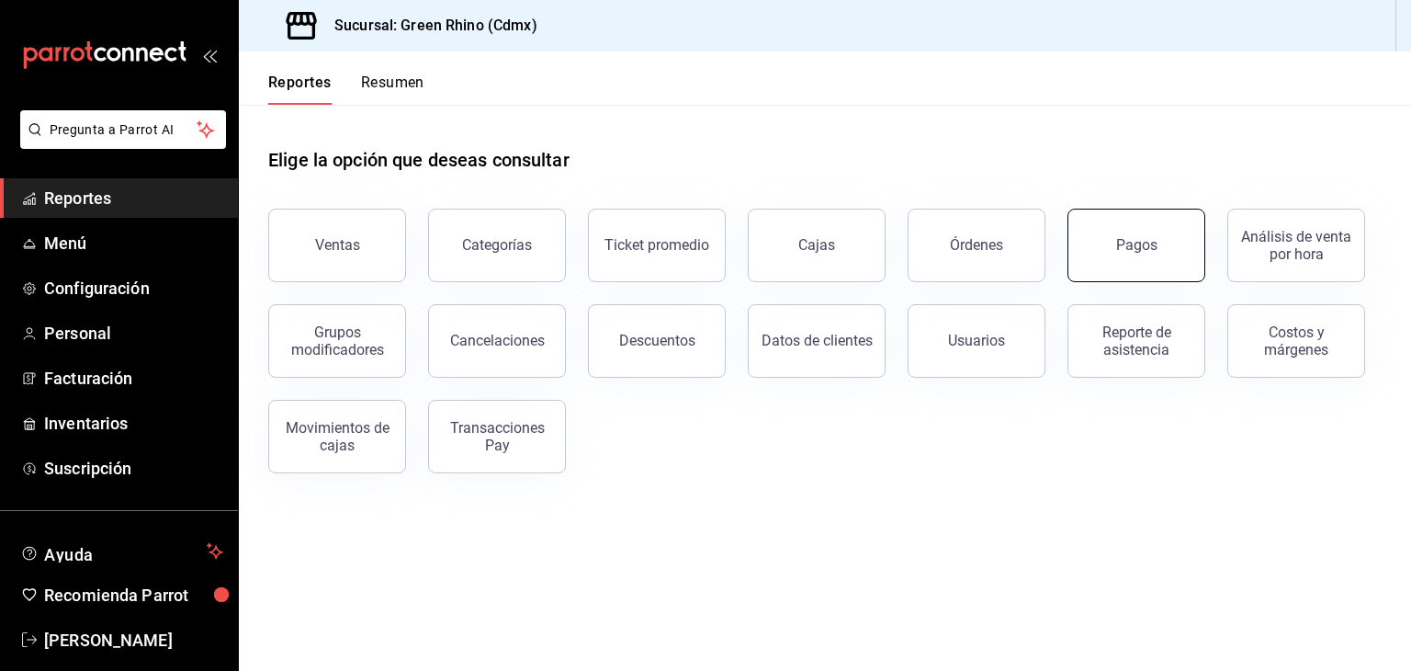
click at [1120, 243] on div "Pagos" at bounding box center [1136, 244] width 41 height 17
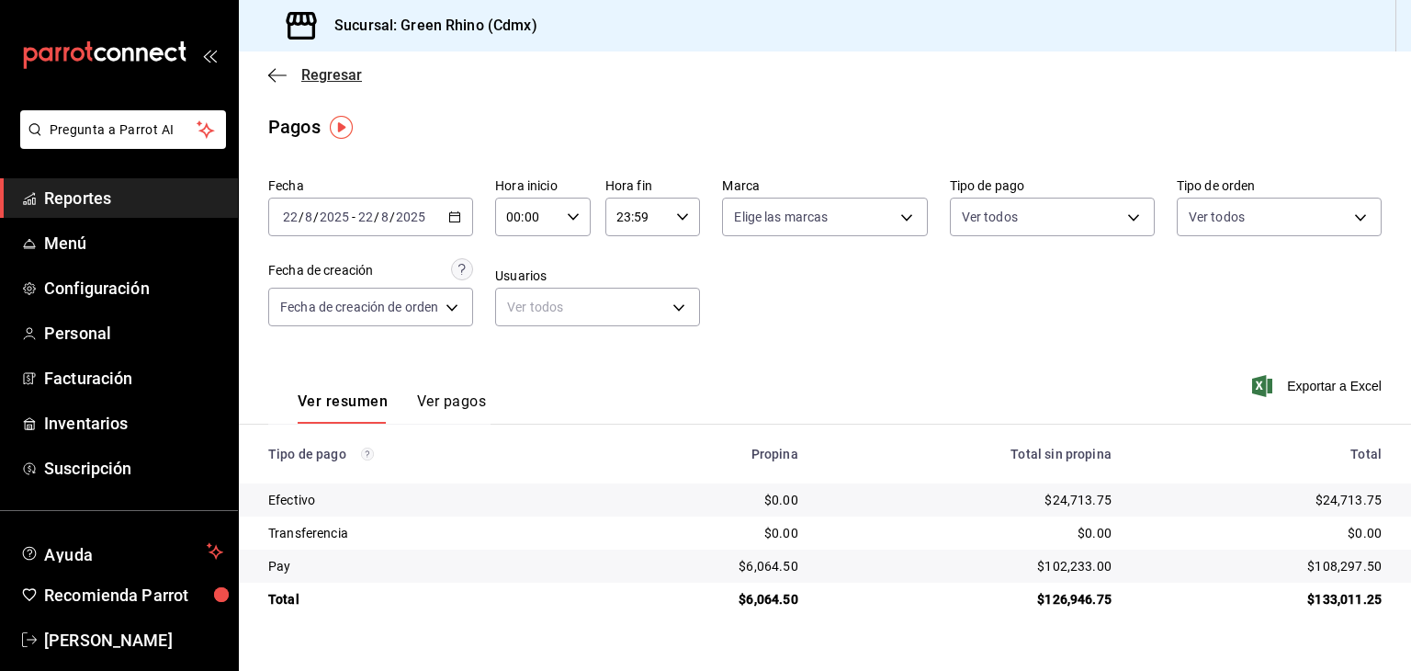
click at [336, 83] on span "Regresar" at bounding box center [331, 74] width 61 height 17
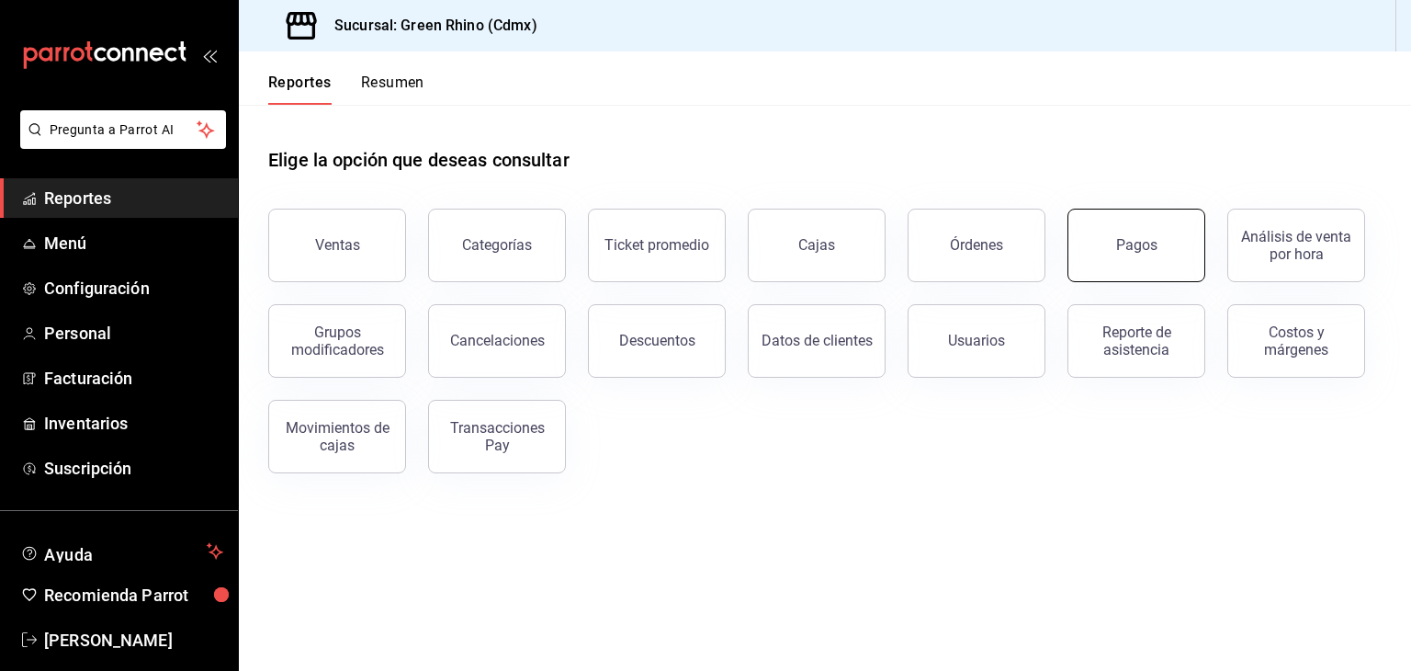
click at [1124, 240] on div "Pagos" at bounding box center [1136, 244] width 41 height 17
